Goal: Obtain resource: Download file/media

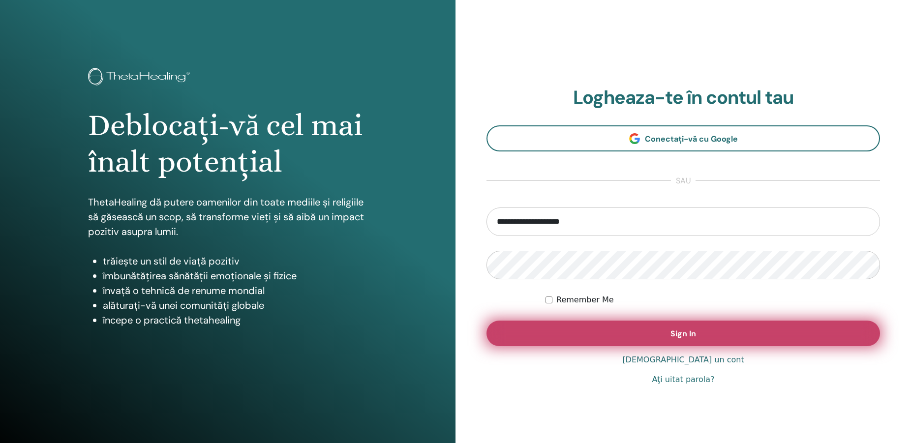
type input "**********"
click at [731, 339] on button "Sign In" at bounding box center [682, 334] width 393 height 26
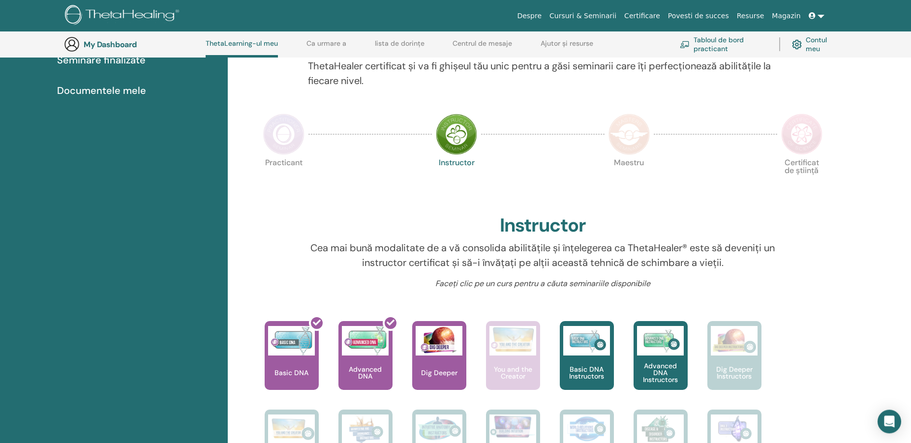
scroll to position [226, 0]
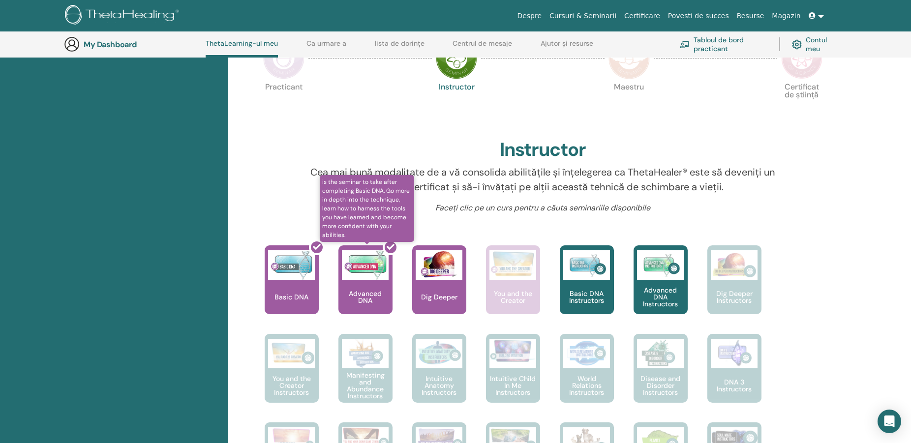
click at [360, 293] on div at bounding box center [371, 283] width 54 height 88
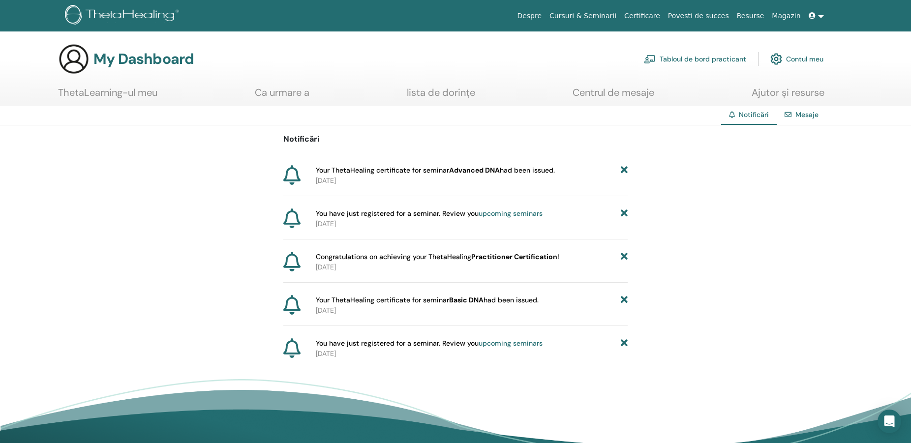
click at [395, 172] on span "Your ThetaHealing certificate for seminar Advanced DNA had been issued." at bounding box center [435, 170] width 239 height 10
click at [396, 172] on span "Your ThetaHealing certificate for seminar Advanced DNA had been issued." at bounding box center [435, 170] width 239 height 10
click at [800, 59] on link "Contul meu" at bounding box center [796, 59] width 53 height 22
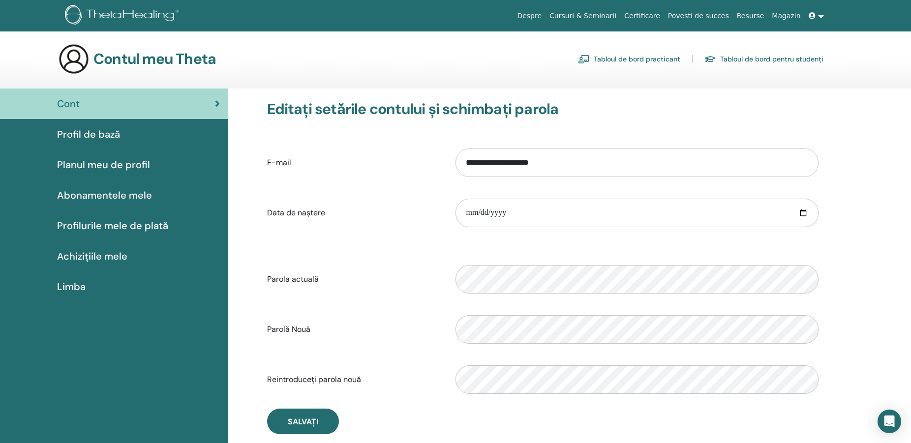
click at [819, 16] on link at bounding box center [816, 16] width 24 height 18
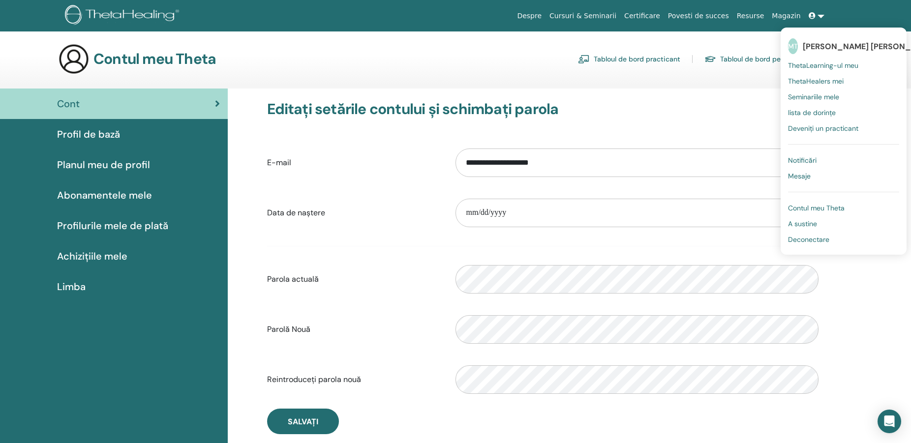
click at [832, 99] on span "Seminariile mele" at bounding box center [813, 96] width 51 height 9
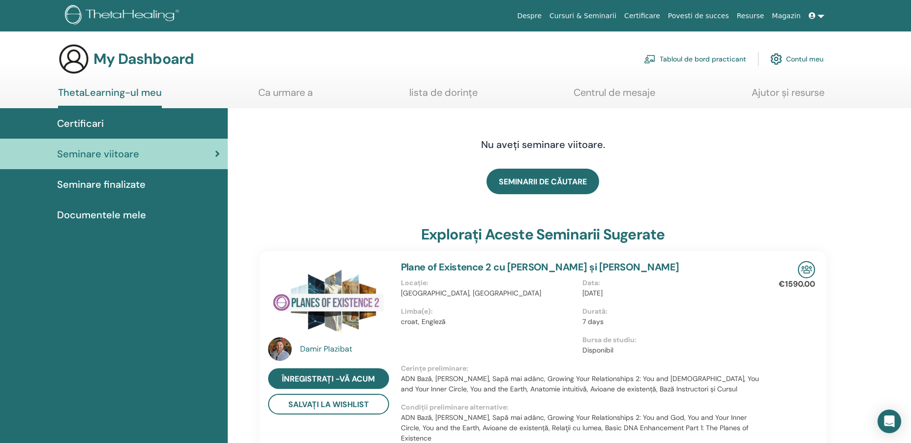
click at [134, 214] on span "Documentele mele" at bounding box center [101, 214] width 89 height 15
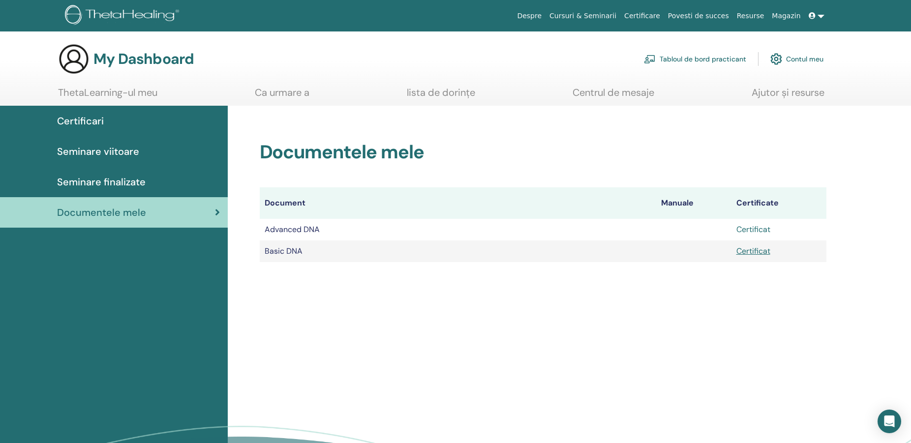
click at [766, 231] on link "Certificat" at bounding box center [753, 229] width 34 height 10
click at [754, 308] on div "Documentele mele Document Manuale Certificate Advanced DNA Certificat Basic DNA…" at bounding box center [569, 315] width 683 height 418
click at [670, 228] on td at bounding box center [693, 230] width 75 height 22
click at [819, 17] on link at bounding box center [816, 16] width 24 height 18
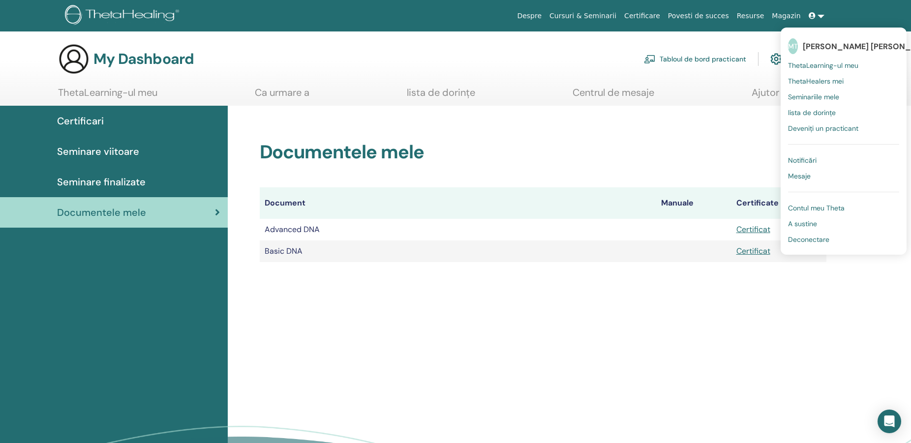
click at [794, 241] on span "Deconectare" at bounding box center [808, 239] width 41 height 9
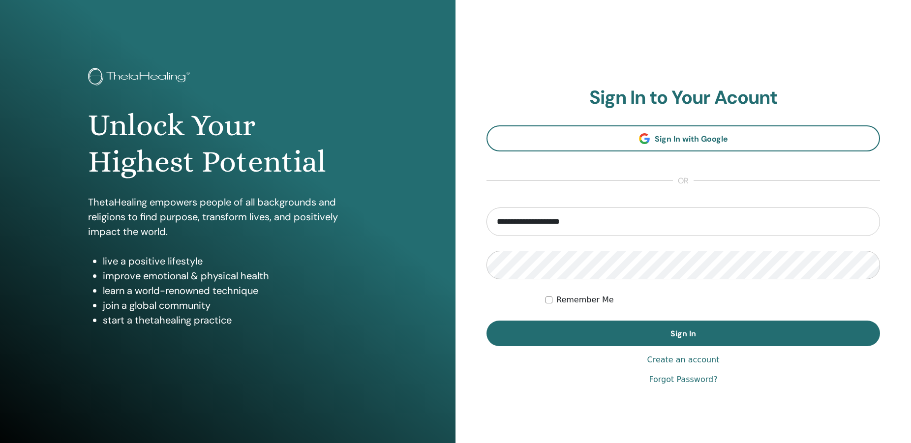
type input "**********"
